Goal: Task Accomplishment & Management: Manage account settings

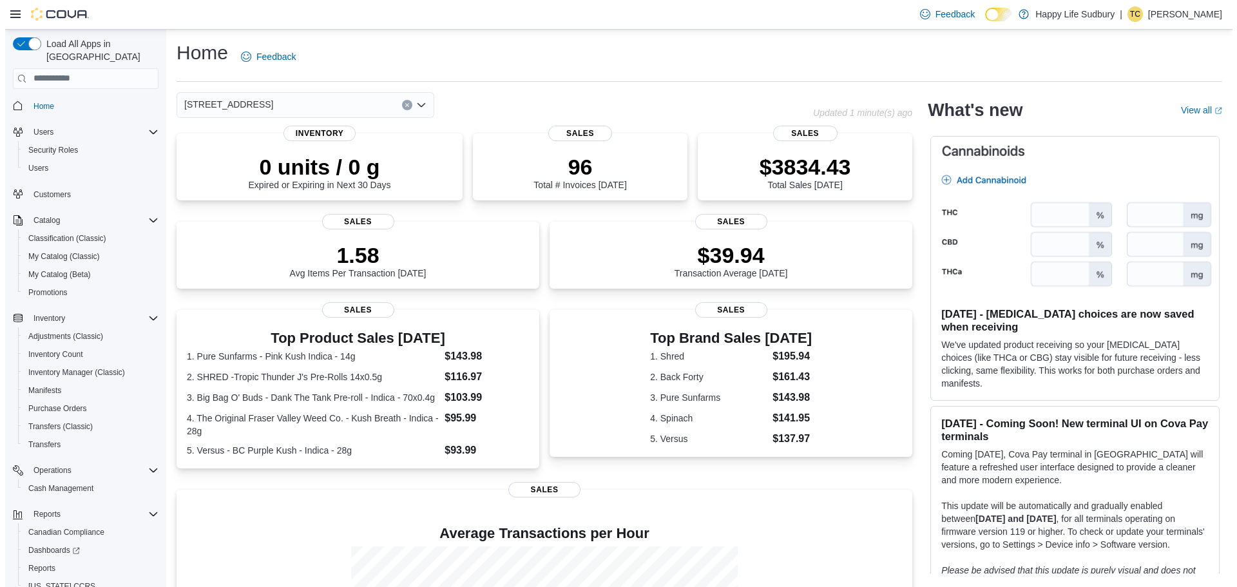
scroll to position [42, 0]
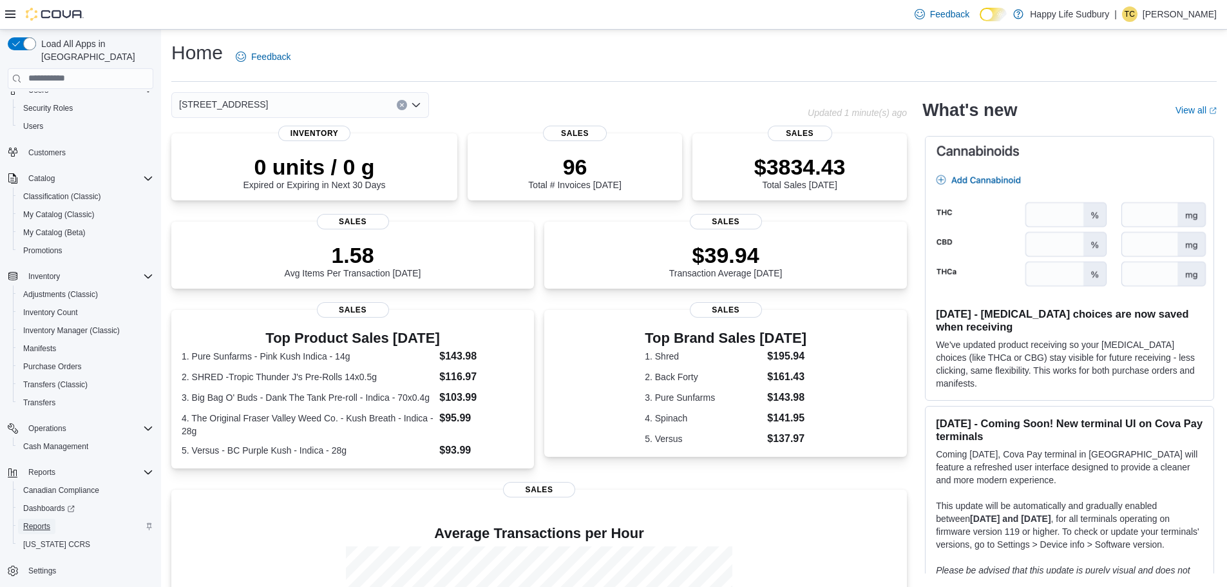
click at [40, 521] on span "Reports" at bounding box center [36, 526] width 27 height 10
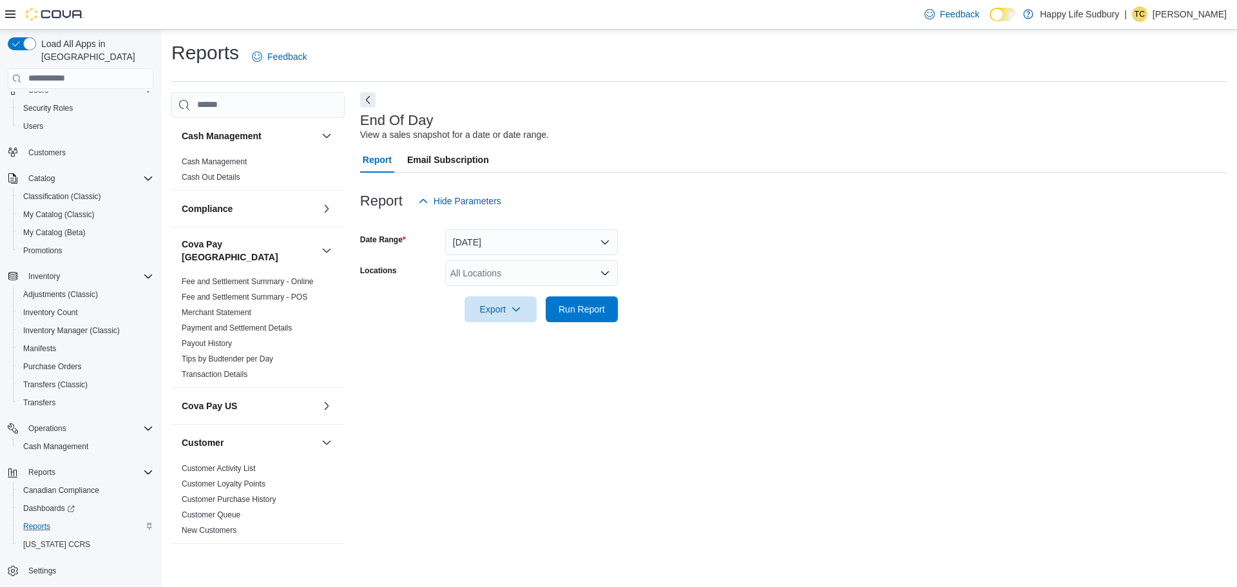
click at [488, 281] on div "All Locations" at bounding box center [531, 273] width 173 height 26
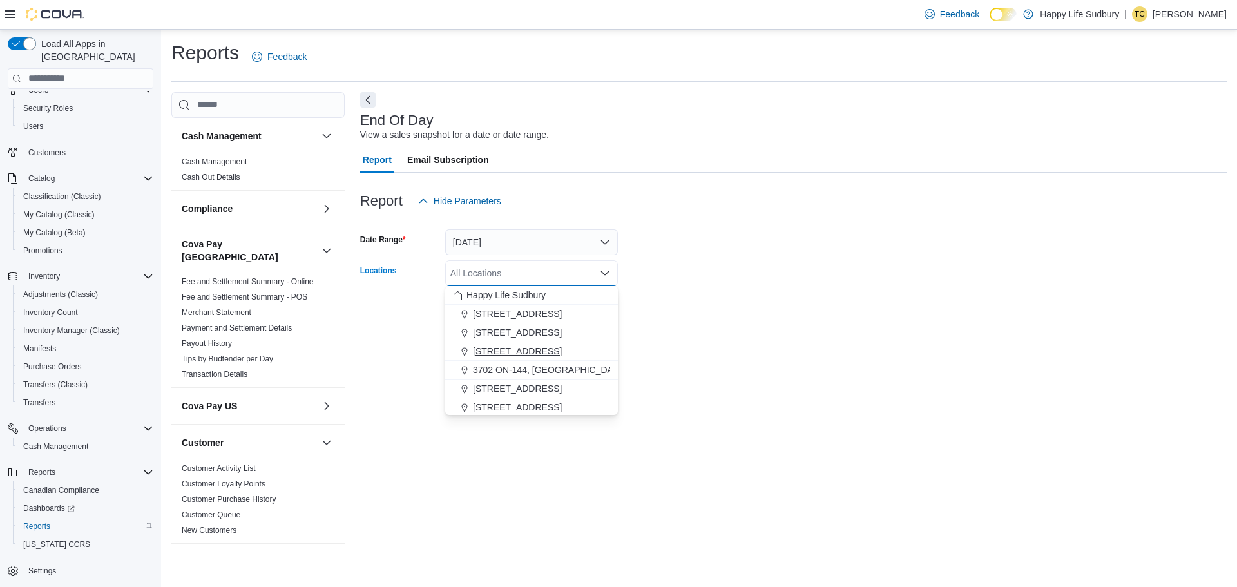
click at [539, 345] on span "3045 Old Highway 69 Unit 2" at bounding box center [517, 351] width 89 height 13
click at [838, 375] on div "End Of Day View a sales snapshot for a date or date range. Report Email Subscri…" at bounding box center [793, 325] width 867 height 466
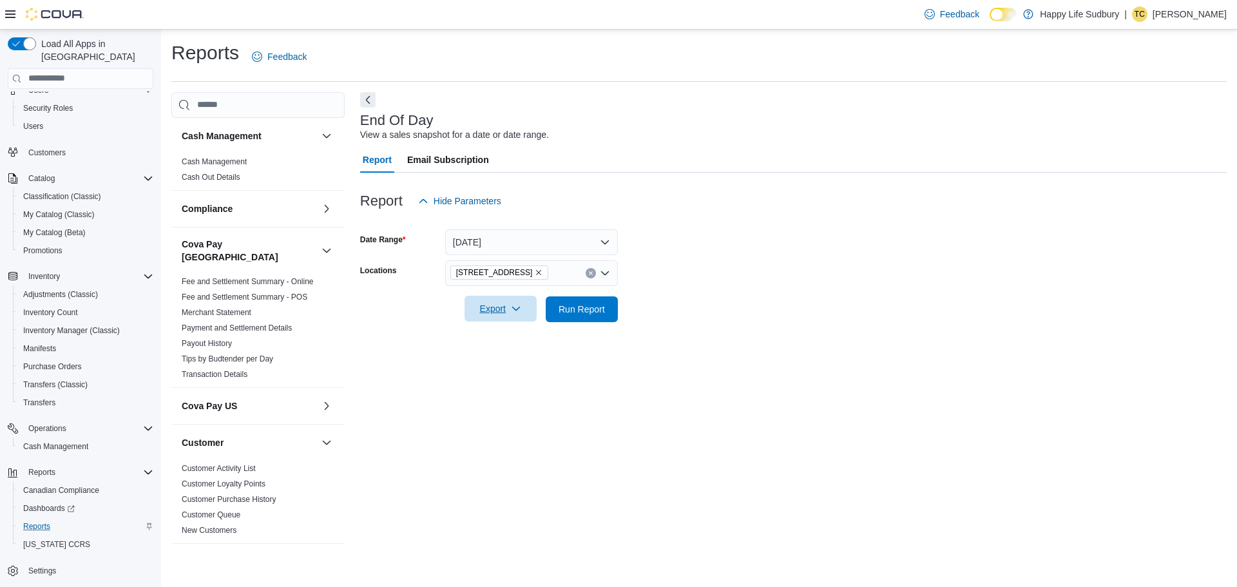
click at [495, 309] on span "Export" at bounding box center [500, 309] width 57 height 26
click at [824, 369] on div "End Of Day View a sales snapshot for a date or date range. Report Email Subscri…" at bounding box center [793, 325] width 867 height 466
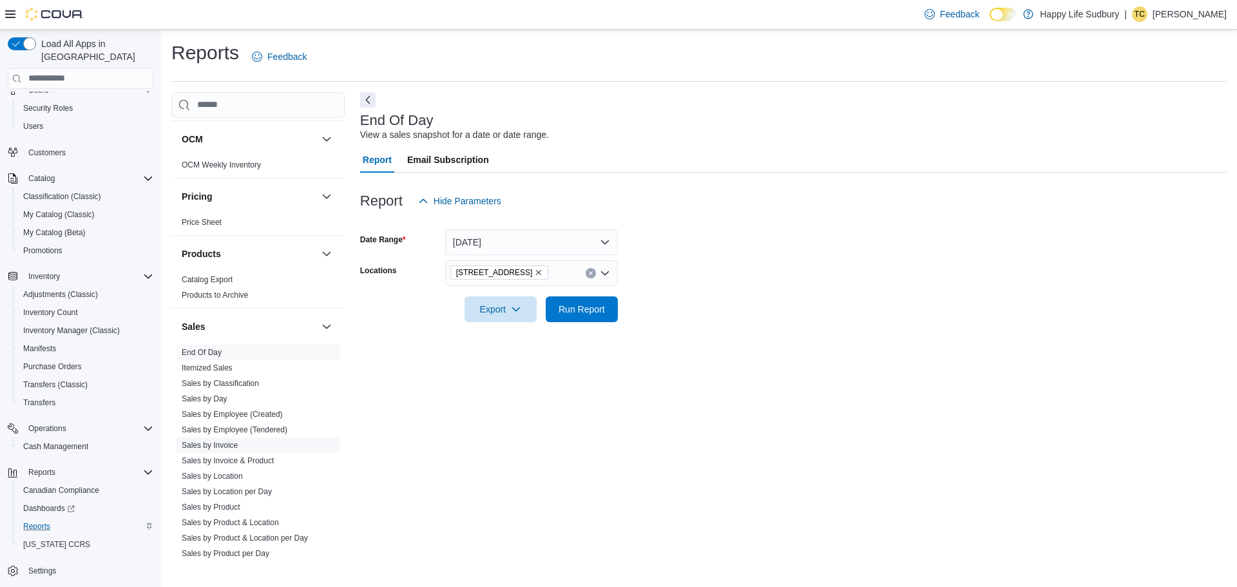
scroll to position [838, 0]
click at [495, 314] on span "Export" at bounding box center [500, 309] width 57 height 26
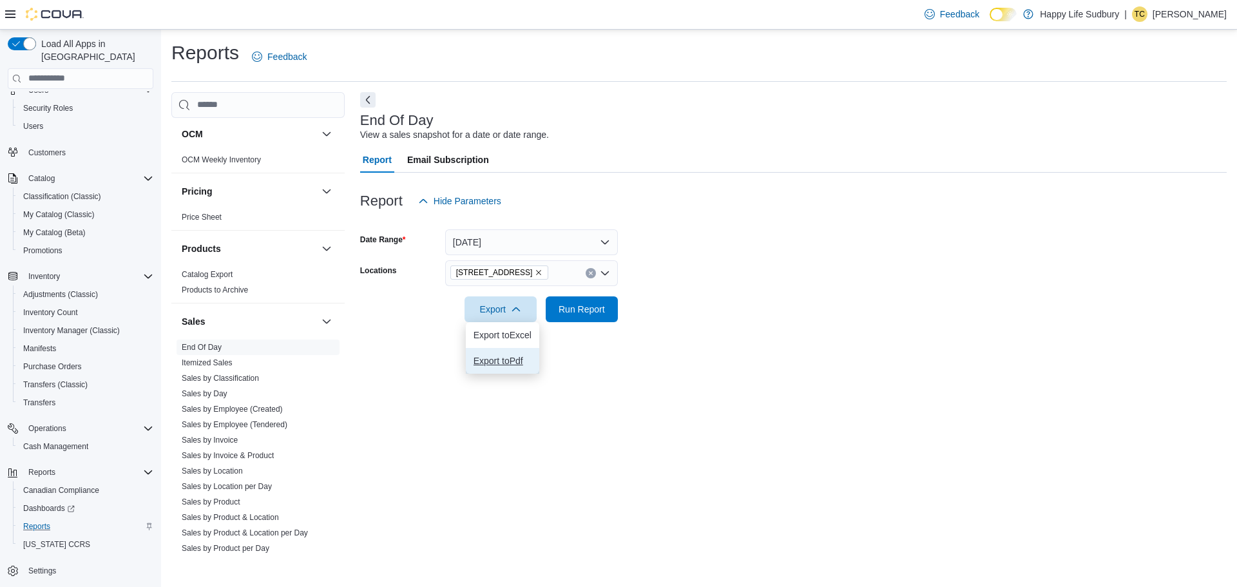
click at [506, 358] on span "Export to Pdf" at bounding box center [503, 361] width 58 height 10
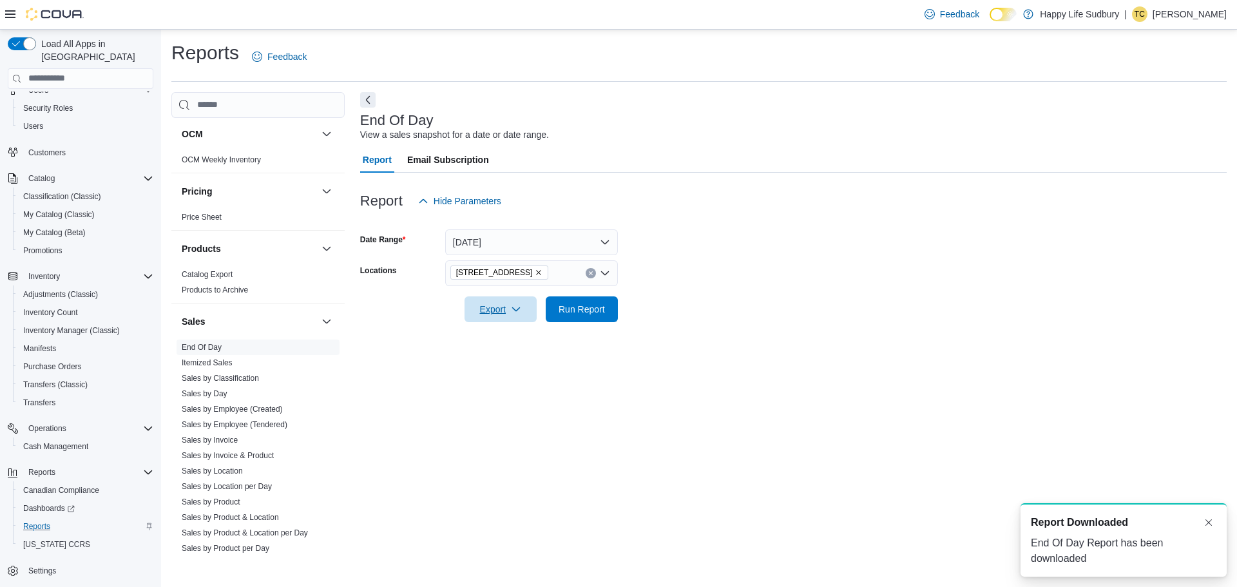
scroll to position [0, 0]
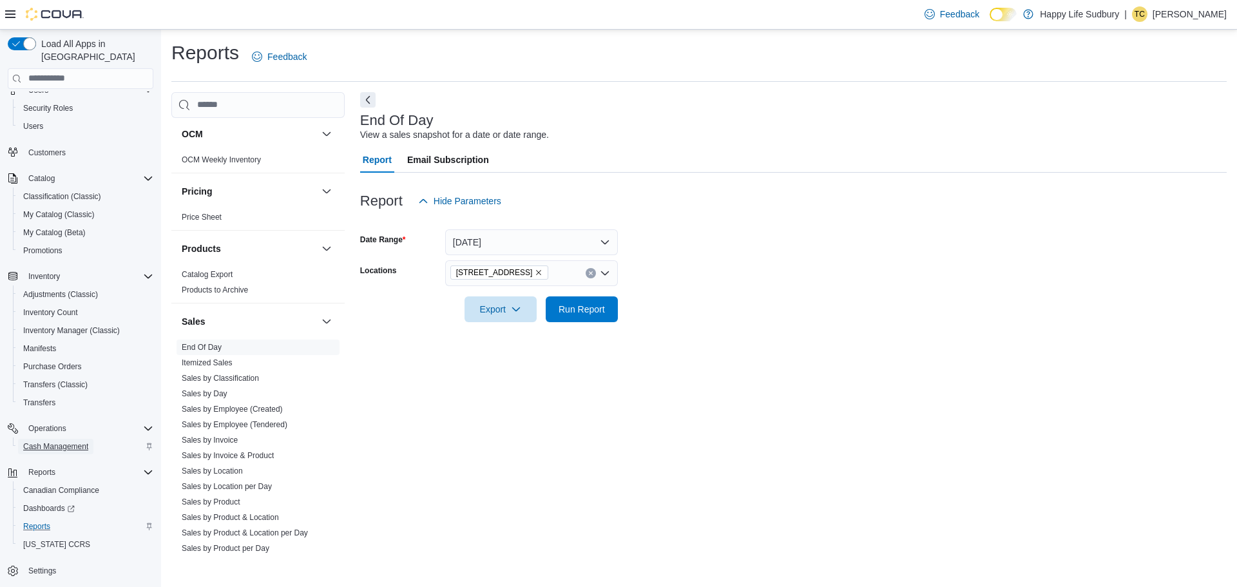
click at [56, 441] on span "Cash Management" at bounding box center [55, 446] width 65 height 10
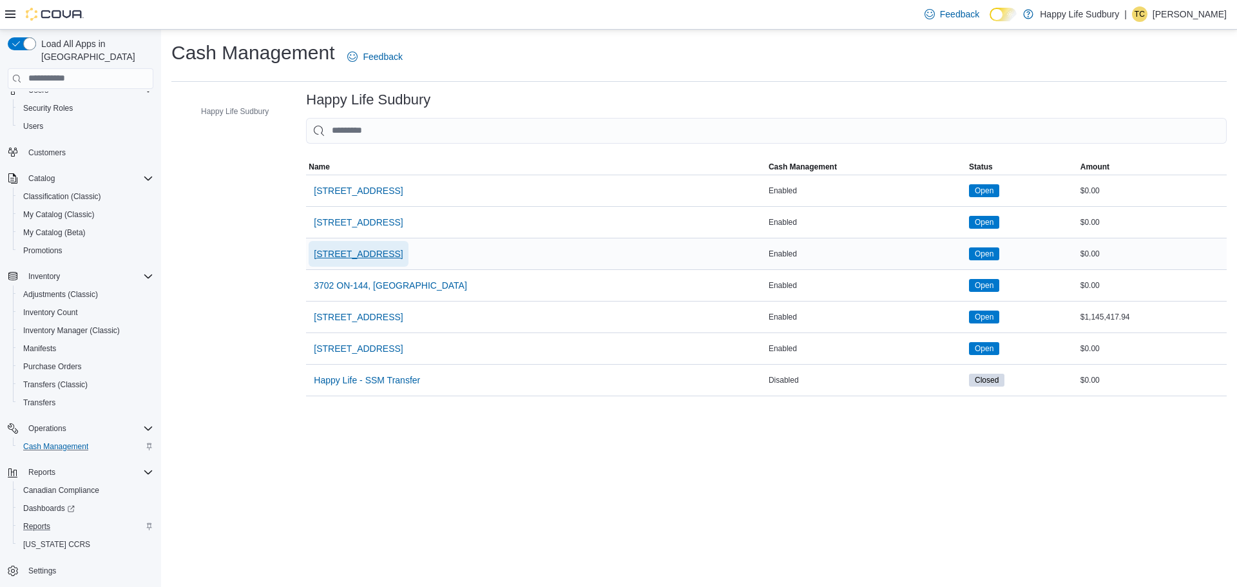
click at [403, 247] on span "3045 Old Highway 69 Unit 2" at bounding box center [358, 253] width 89 height 13
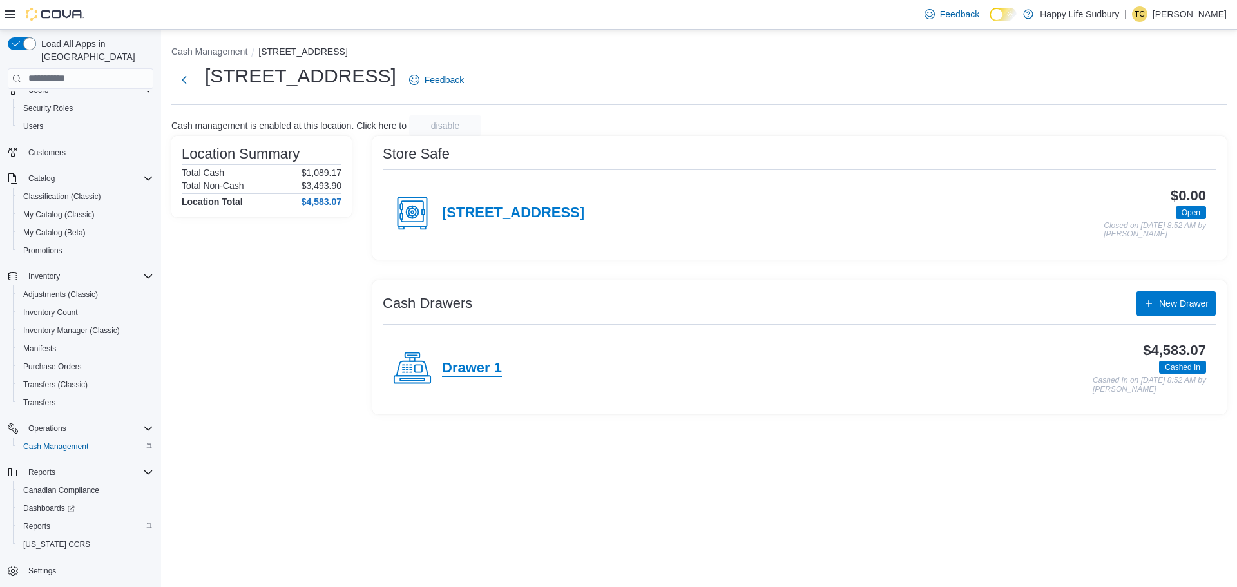
click at [483, 370] on h4 "Drawer 1" at bounding box center [472, 368] width 60 height 17
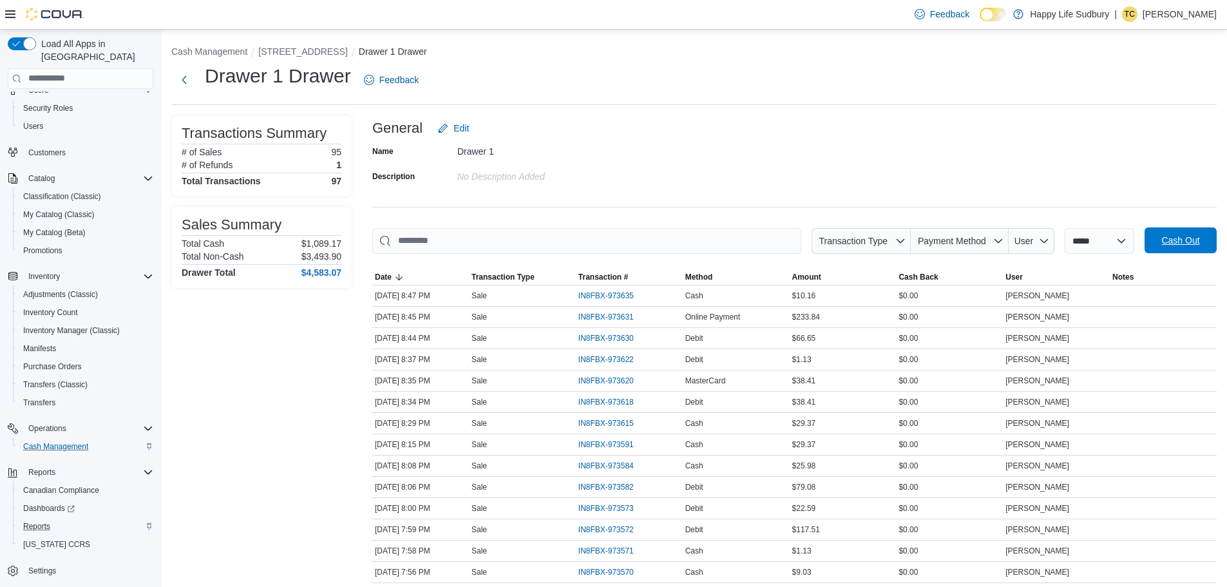
click at [1200, 237] on span "Cash Out" at bounding box center [1181, 240] width 38 height 13
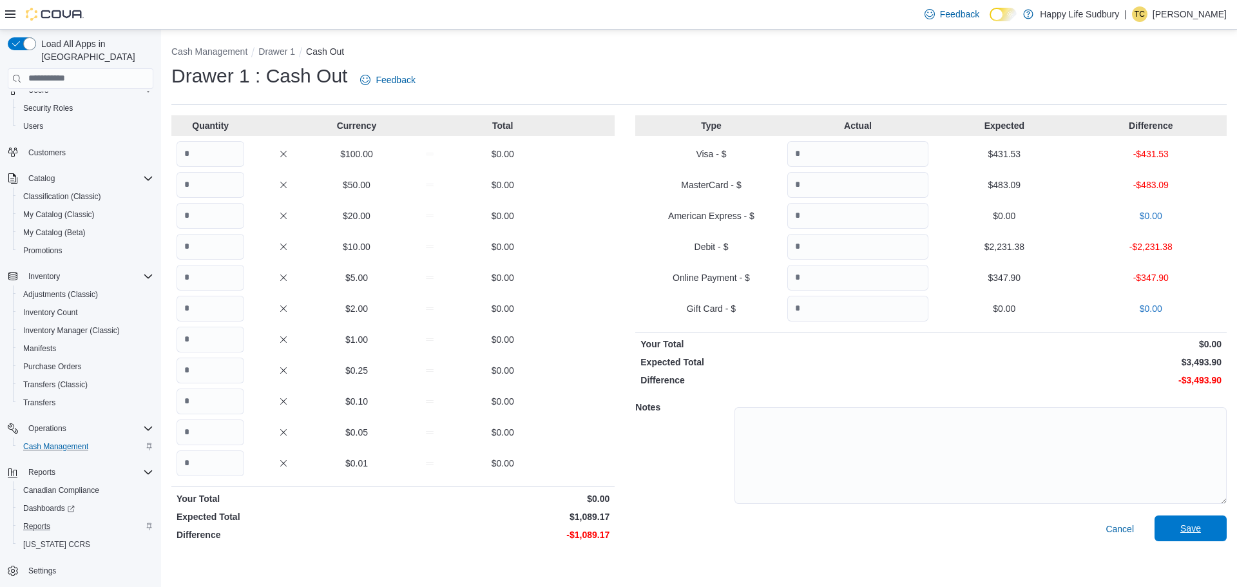
click at [1203, 534] on span "Save" at bounding box center [1190, 528] width 57 height 26
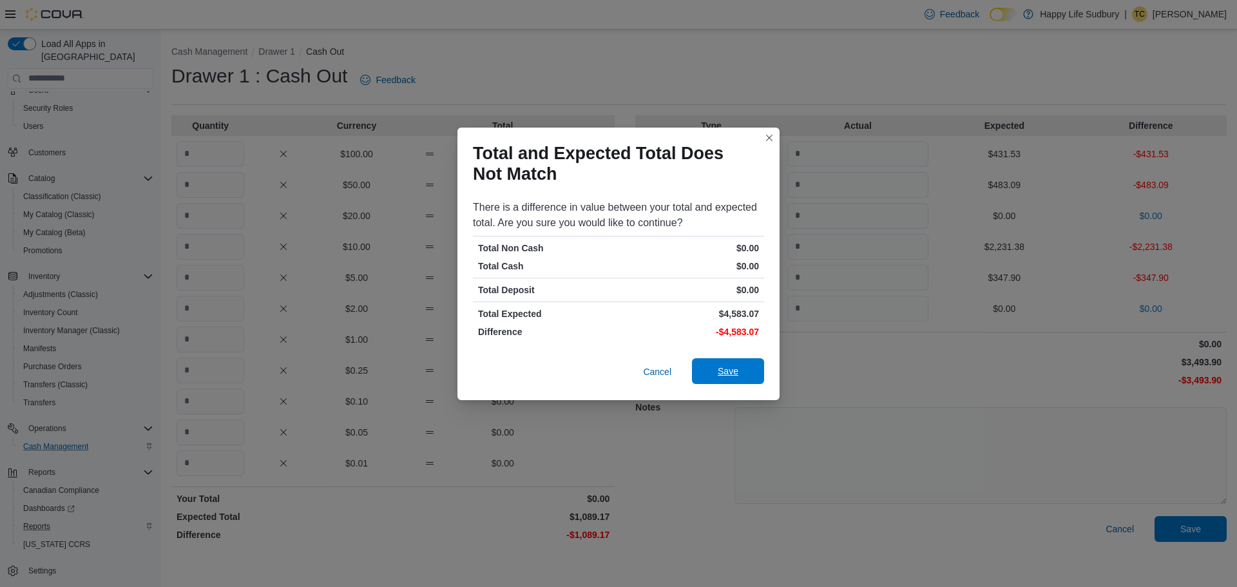
click at [738, 364] on span "Save" at bounding box center [728, 371] width 57 height 26
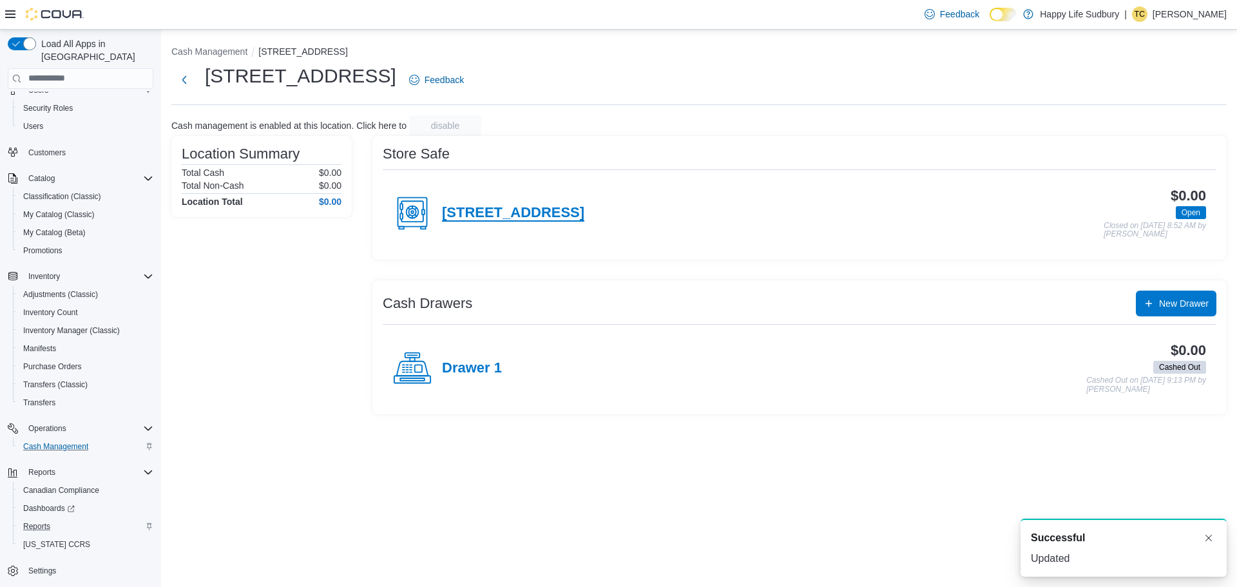
click at [552, 215] on h4 "3045 Old Highway 69 Unit 2" at bounding box center [513, 213] width 142 height 17
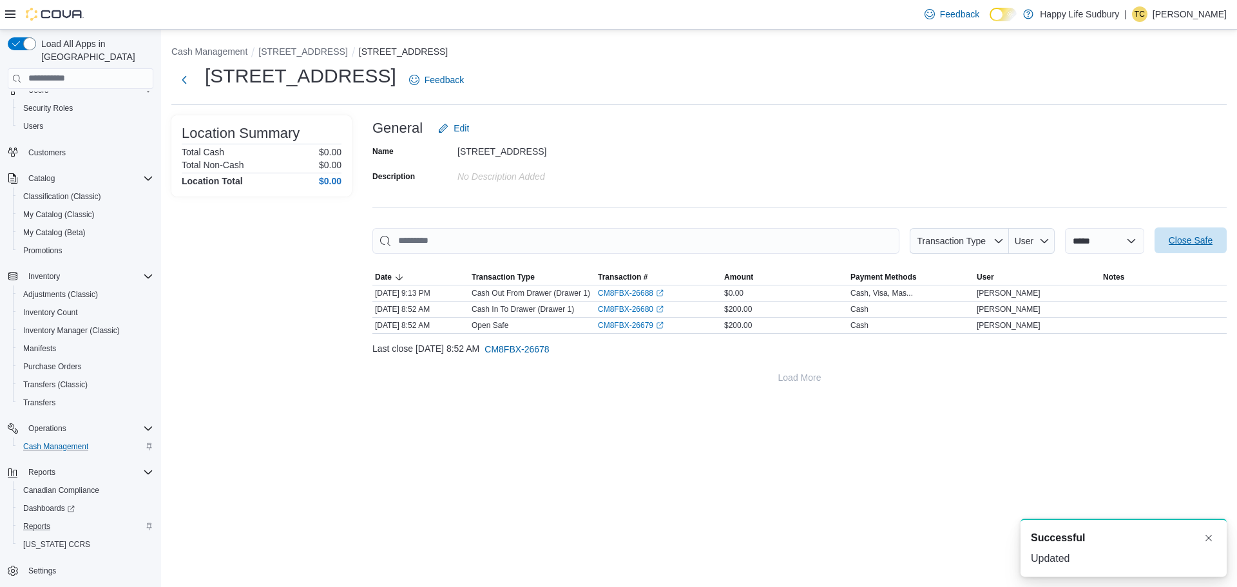
click at [1195, 235] on span "Close Safe" at bounding box center [1191, 240] width 44 height 13
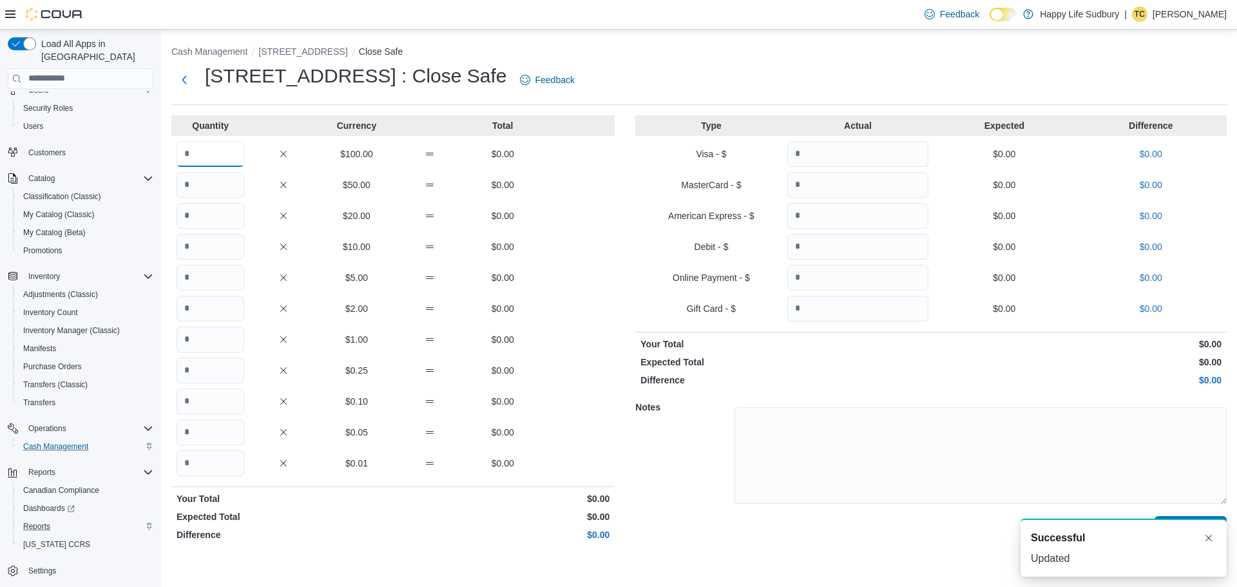
click at [206, 156] on input "Quantity" at bounding box center [211, 154] width 68 height 26
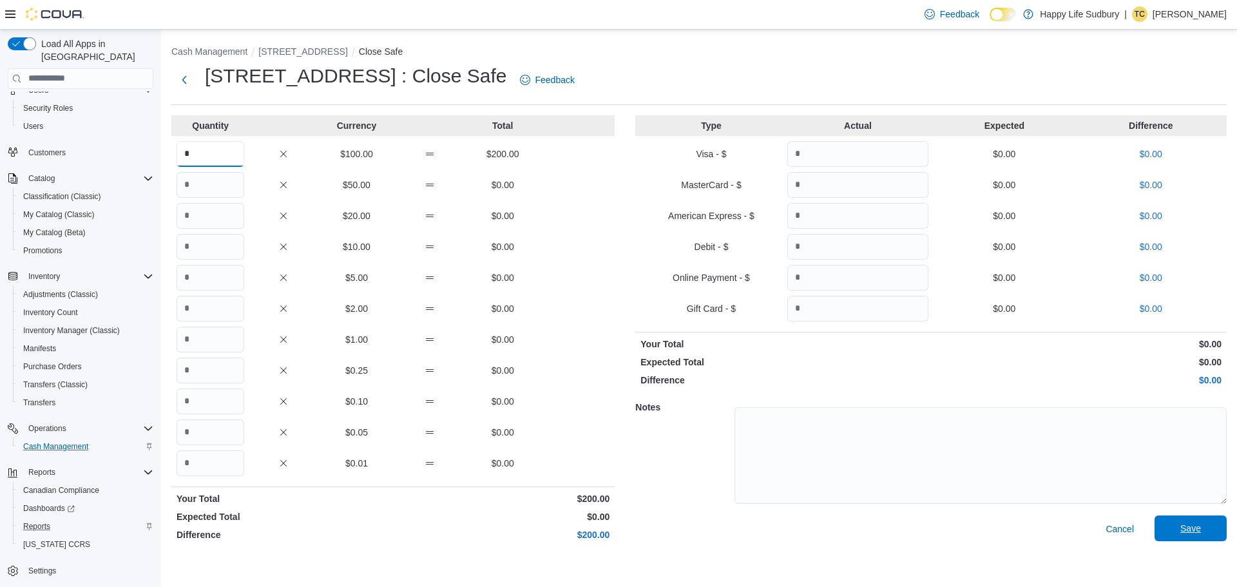
type input "*"
click at [1200, 534] on span "Save" at bounding box center [1190, 528] width 21 height 13
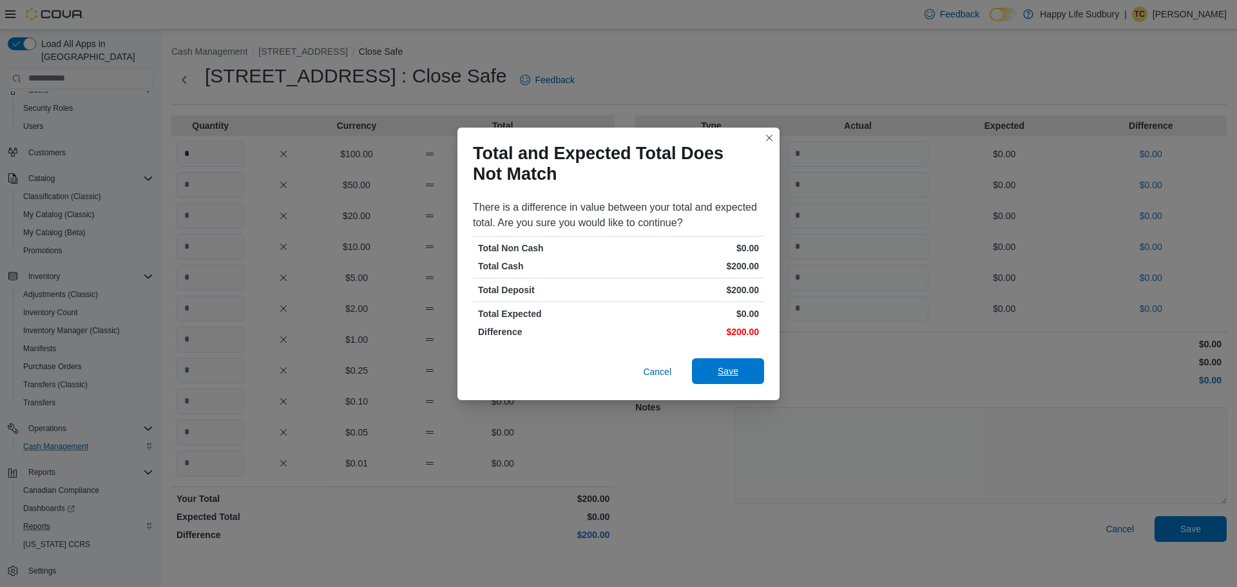
click at [737, 363] on span "Save" at bounding box center [728, 371] width 57 height 26
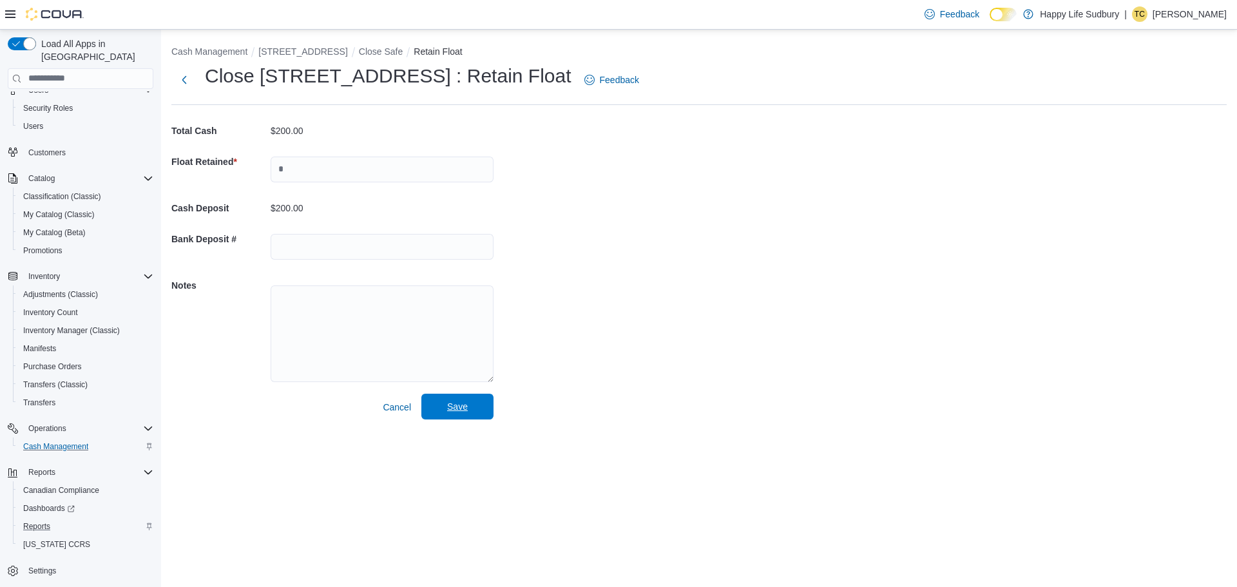
click at [444, 396] on span "Save" at bounding box center [457, 407] width 57 height 26
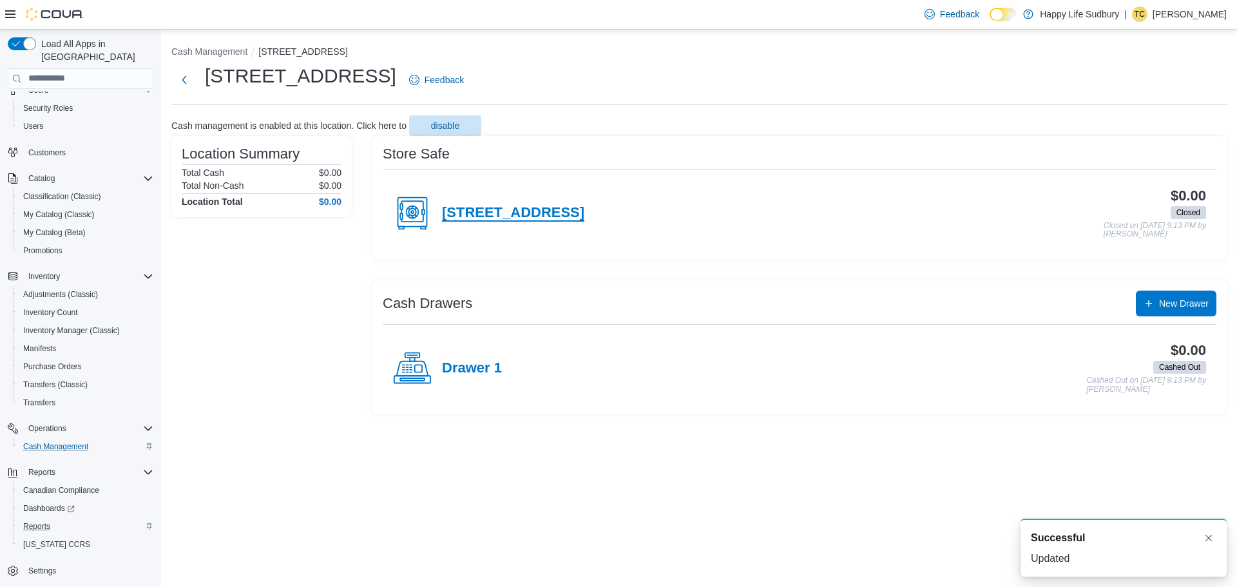
click at [484, 218] on h4 "3045 Old Highway 69 Unit 2" at bounding box center [513, 213] width 142 height 17
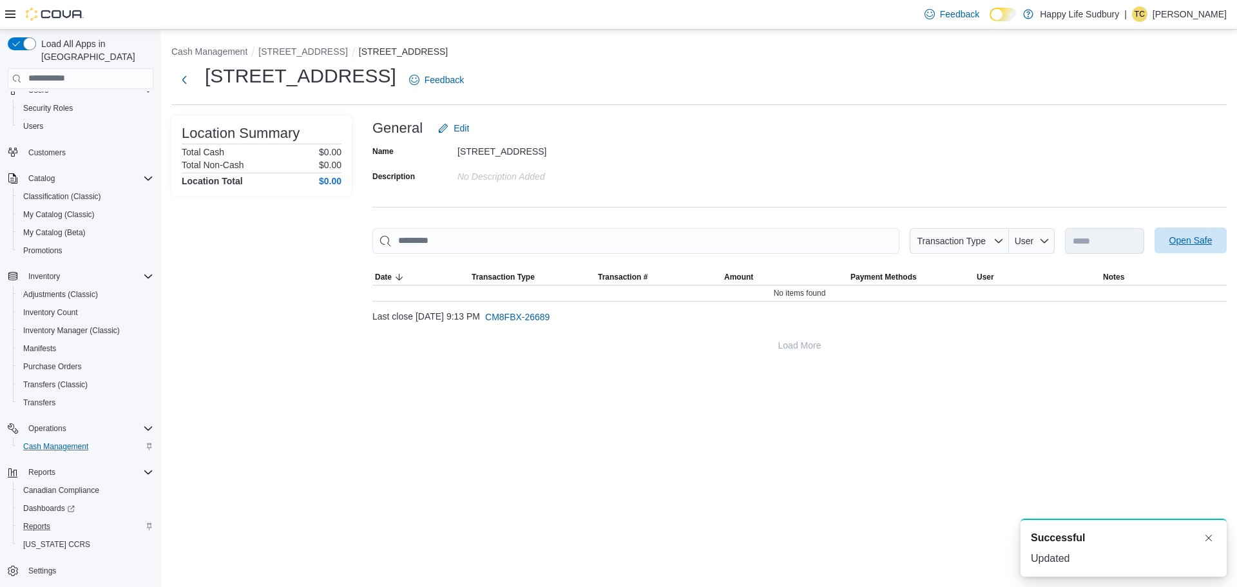
click at [1187, 242] on span "Open Safe" at bounding box center [1190, 240] width 43 height 13
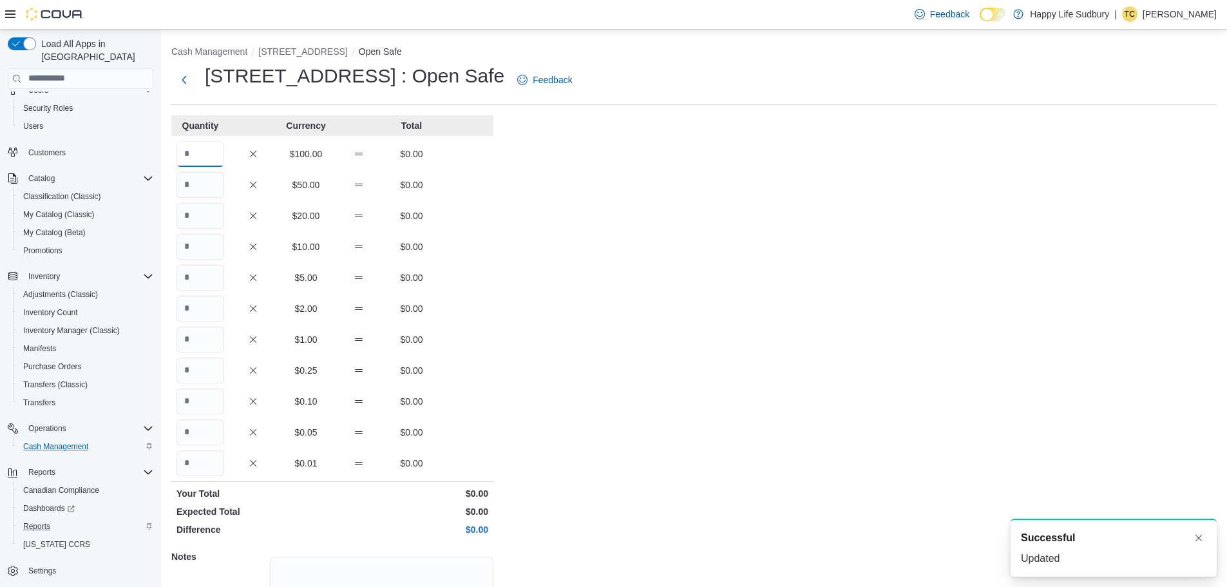
click at [204, 153] on input "Quantity" at bounding box center [201, 154] width 48 height 26
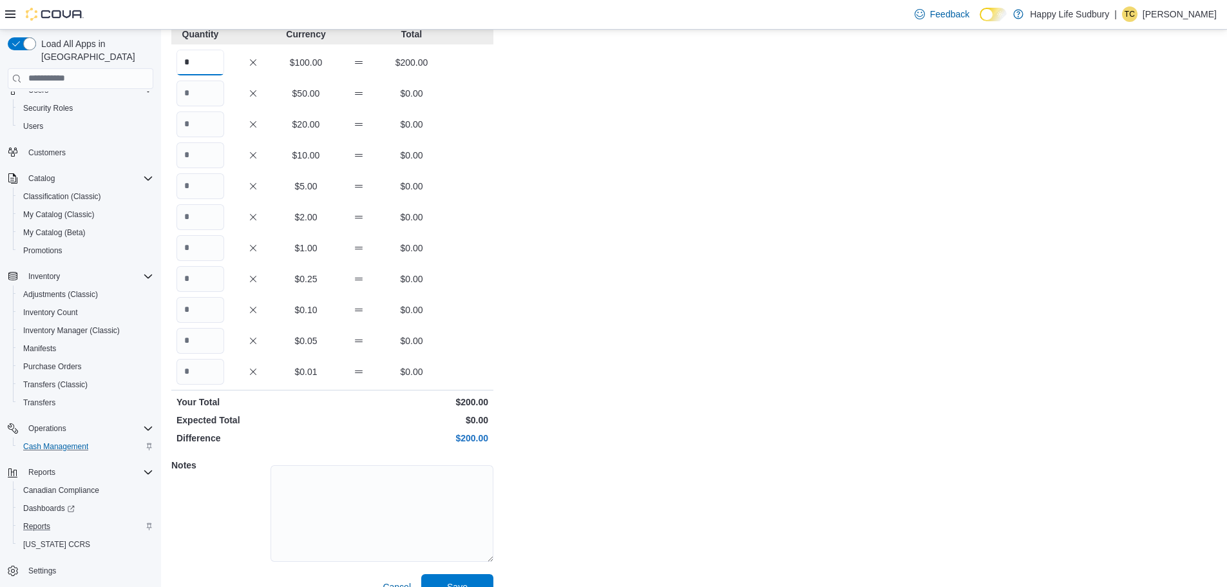
scroll to position [115, 0]
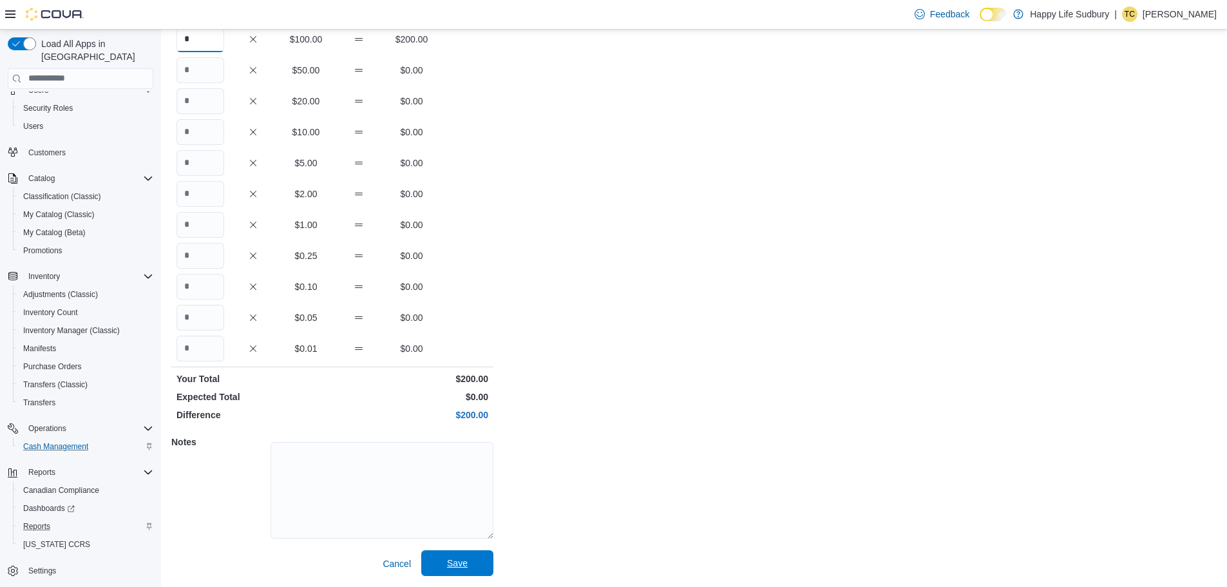
type input "*"
click at [473, 559] on span "Save" at bounding box center [457, 563] width 57 height 26
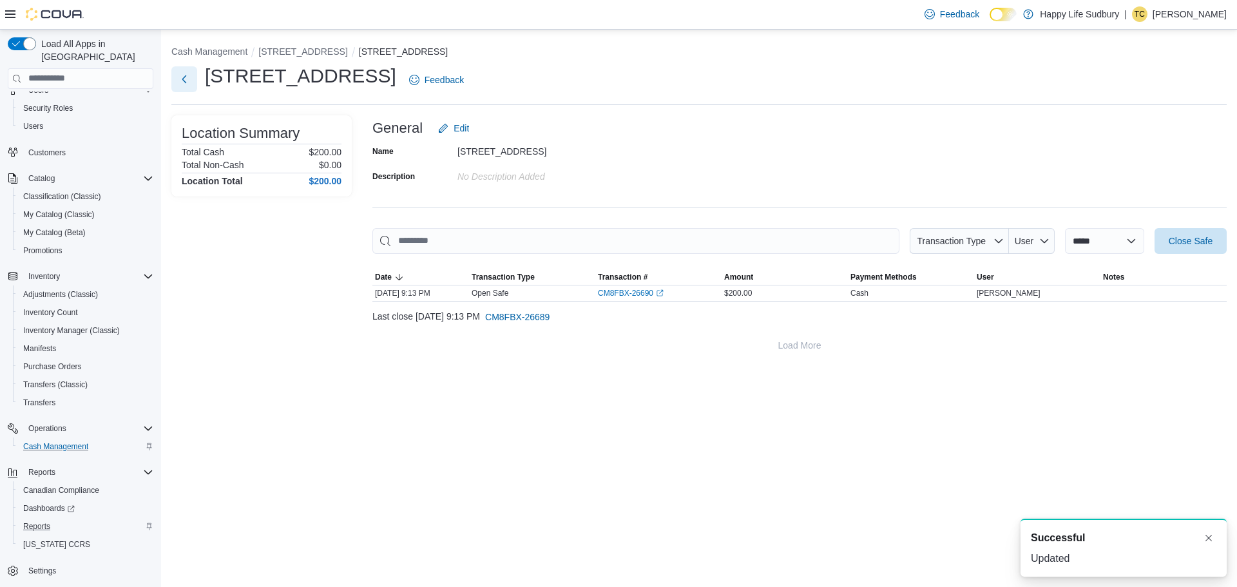
click at [184, 82] on button "Next" at bounding box center [184, 79] width 26 height 26
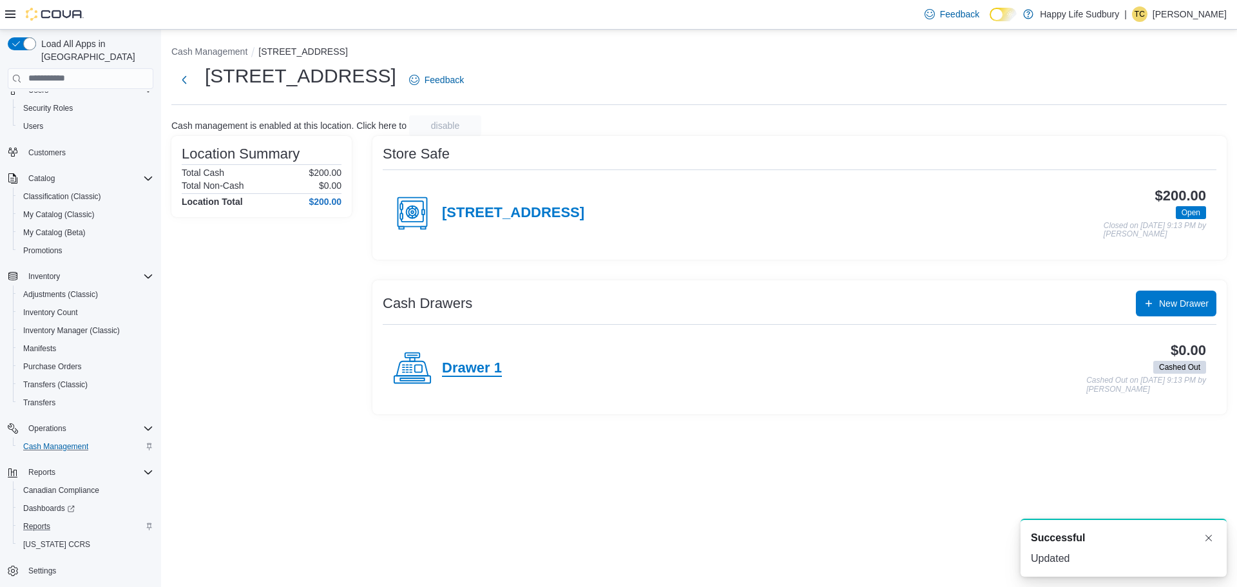
click at [459, 365] on h4 "Drawer 1" at bounding box center [472, 368] width 60 height 17
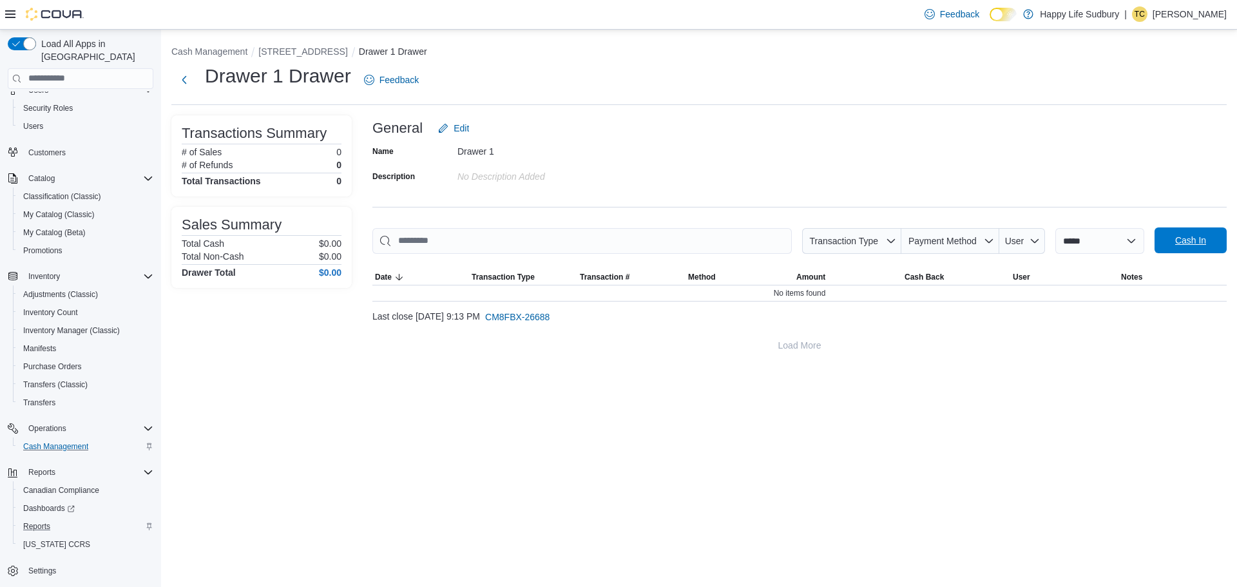
click at [1180, 249] on span "Cash In" at bounding box center [1190, 240] width 57 height 26
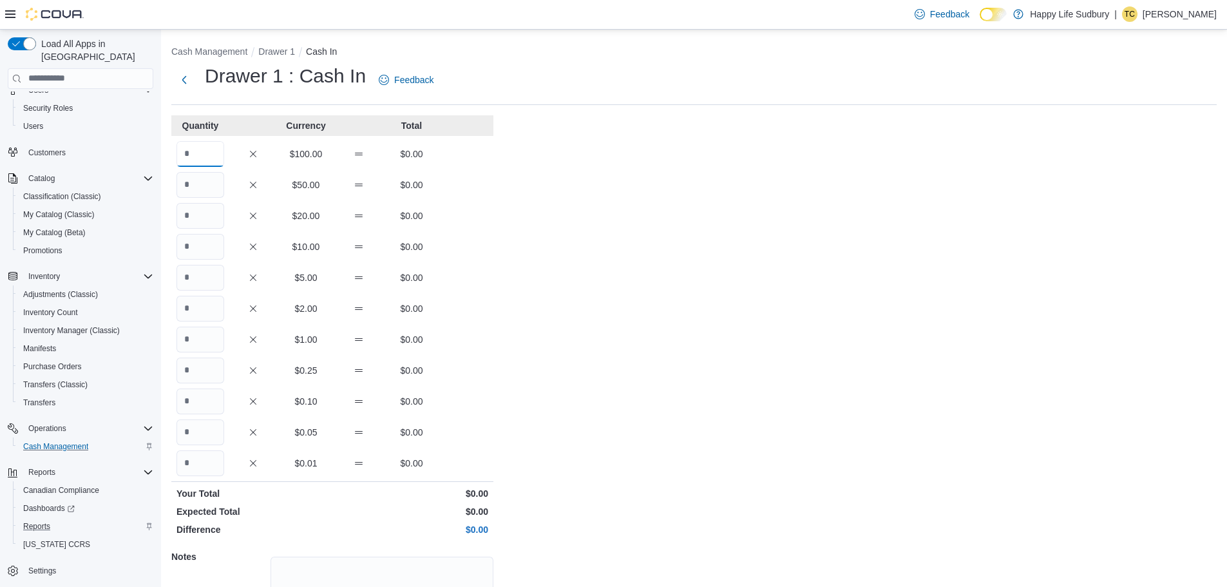
click at [216, 150] on input "Quantity" at bounding box center [201, 154] width 48 height 26
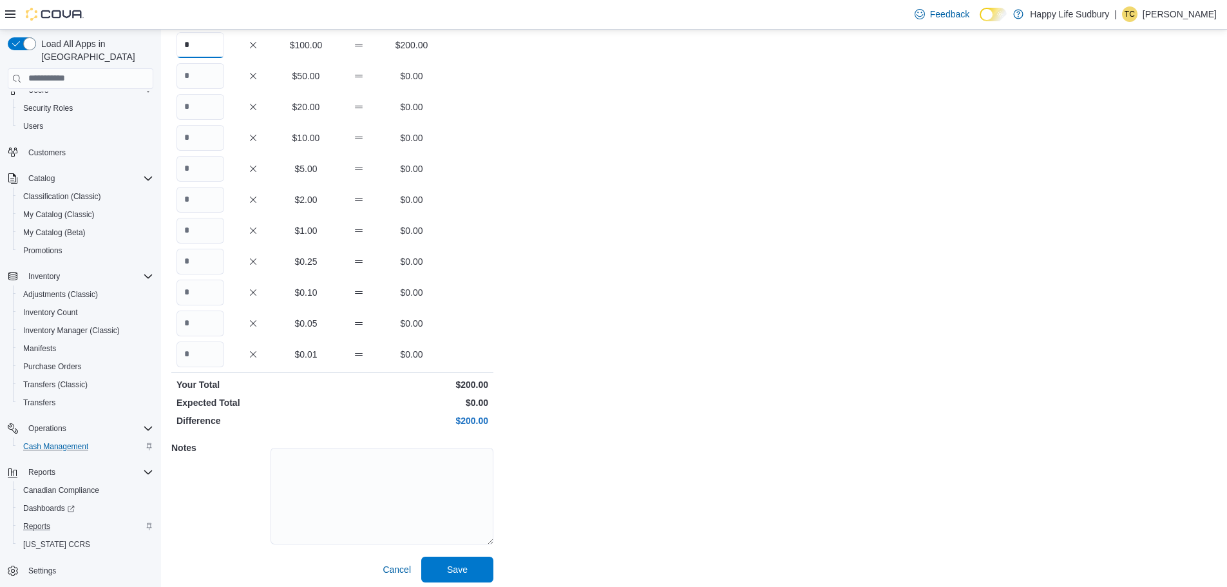
scroll to position [115, 0]
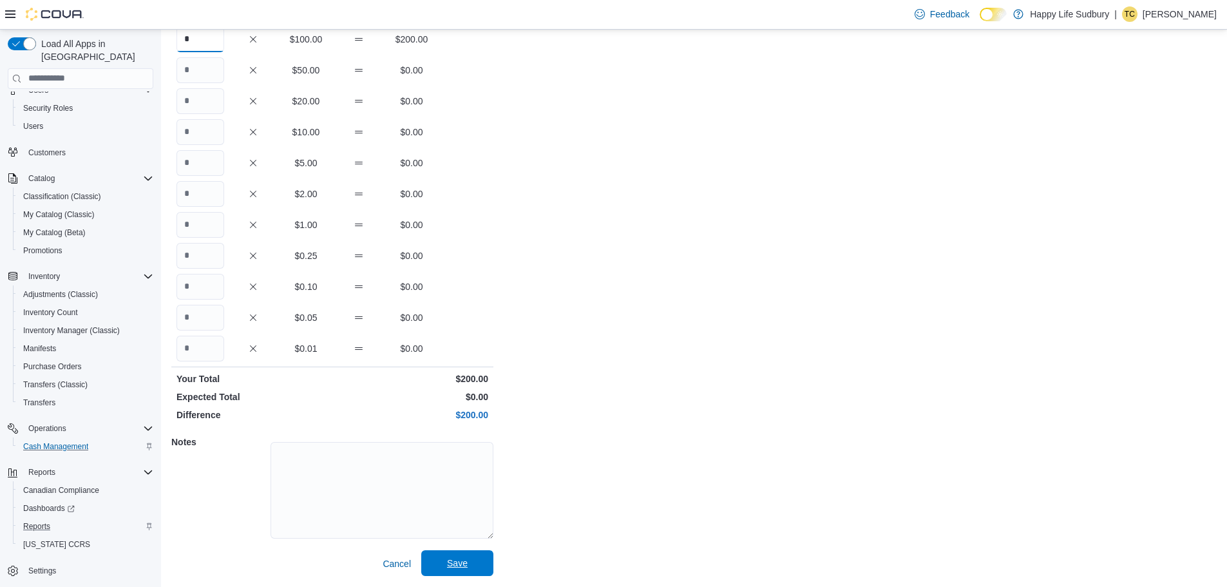
type input "*"
click at [471, 561] on span "Save" at bounding box center [457, 563] width 57 height 26
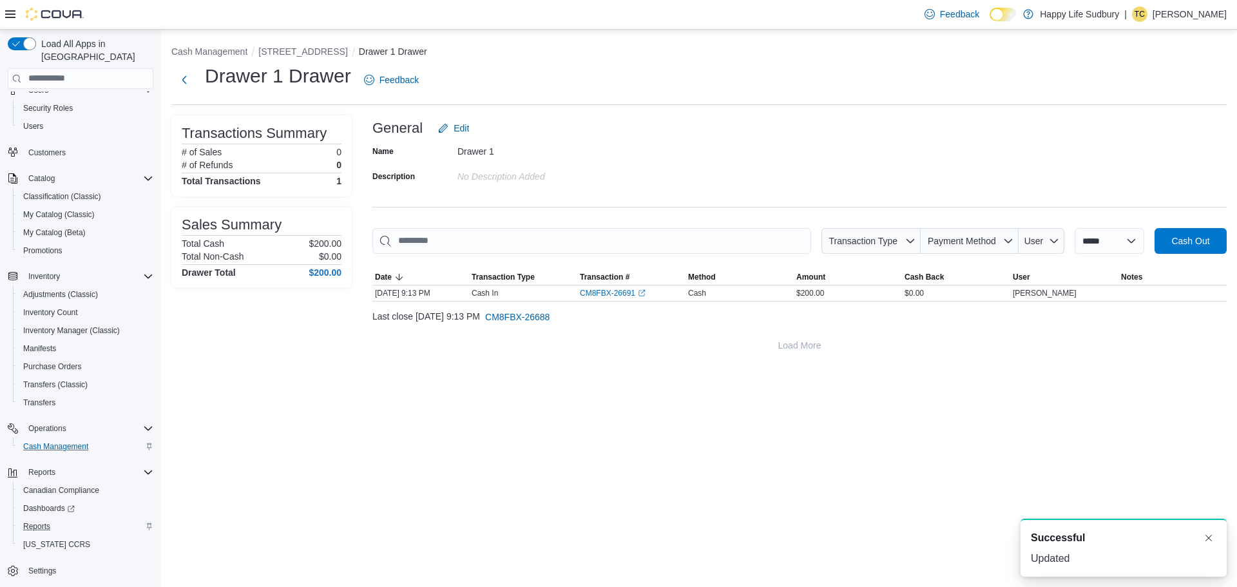
click at [214, 68] on h1 "Drawer 1 Drawer" at bounding box center [278, 76] width 146 height 26
click at [185, 75] on button "Next" at bounding box center [184, 79] width 26 height 26
